Goal: Task Accomplishment & Management: Use online tool/utility

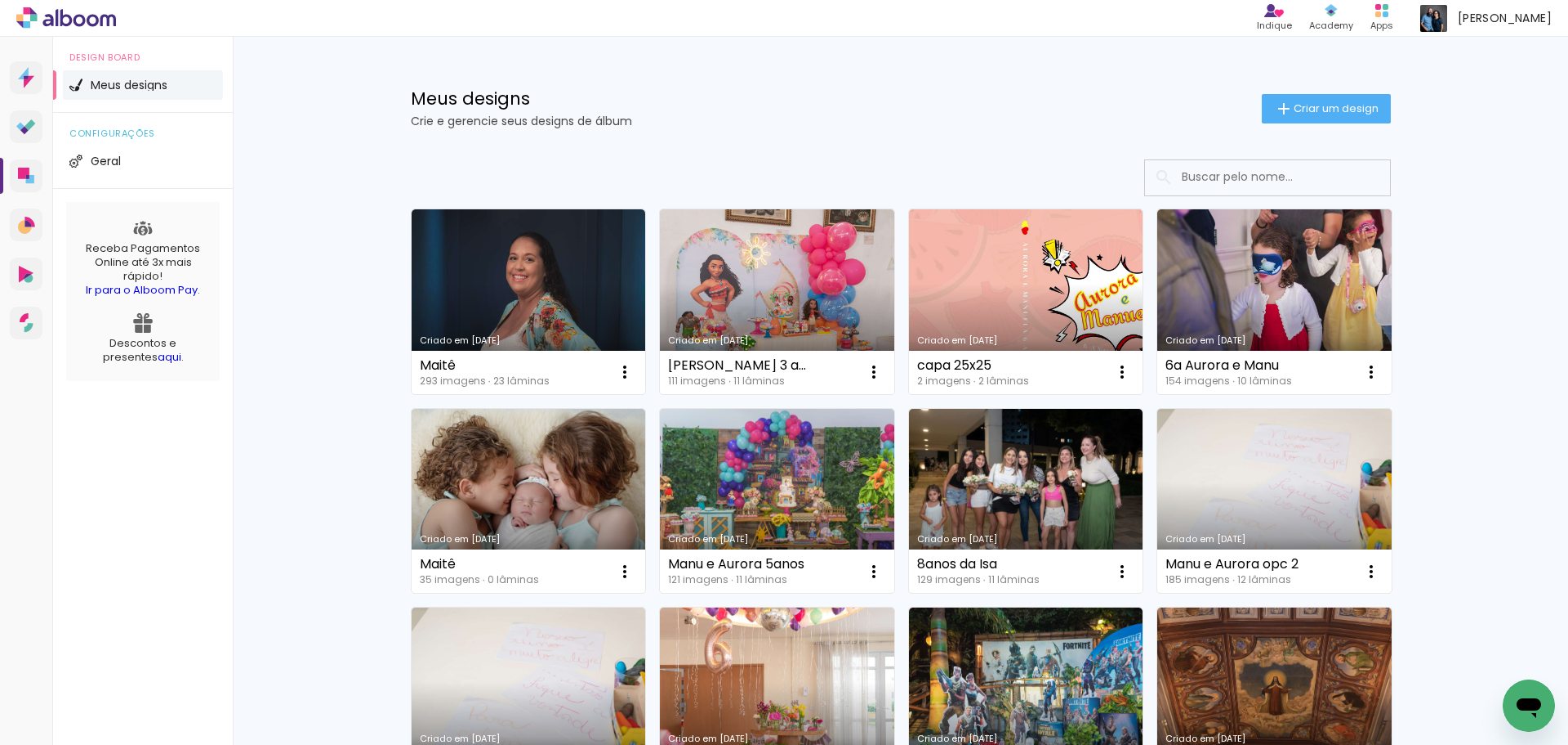
drag, startPoint x: 804, startPoint y: 294, endPoint x: 640, endPoint y: 20, distance: 319.3
click at [804, 294] on link "Criado em [DATE]" at bounding box center [777, 302] width 234 height 185
